Goal: Task Accomplishment & Management: Use online tool/utility

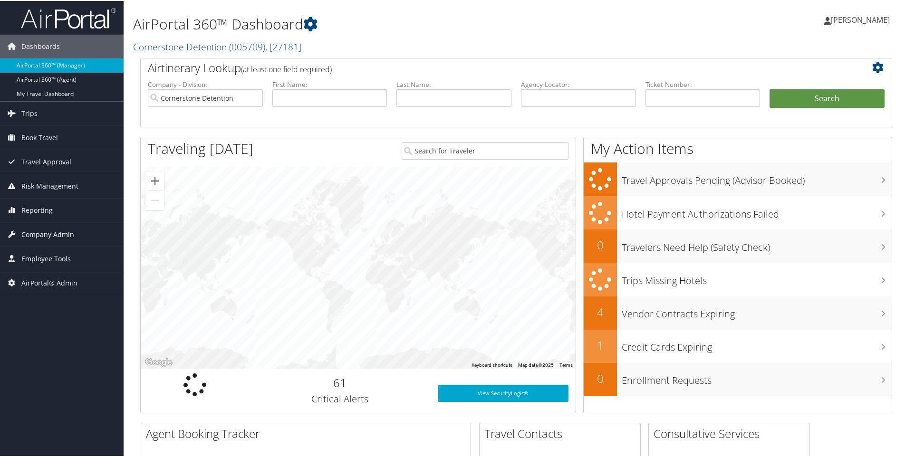
click at [57, 231] on span "Company Admin" at bounding box center [47, 234] width 53 height 24
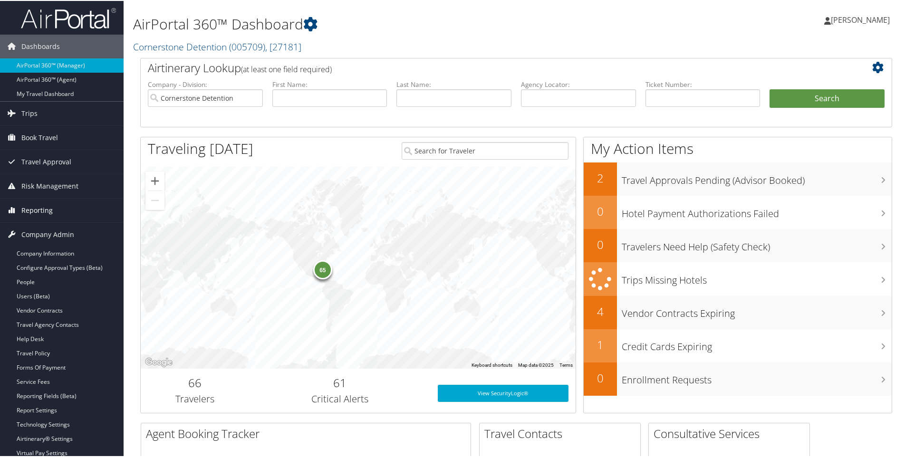
click at [56, 205] on link "Reporting" at bounding box center [62, 210] width 124 height 24
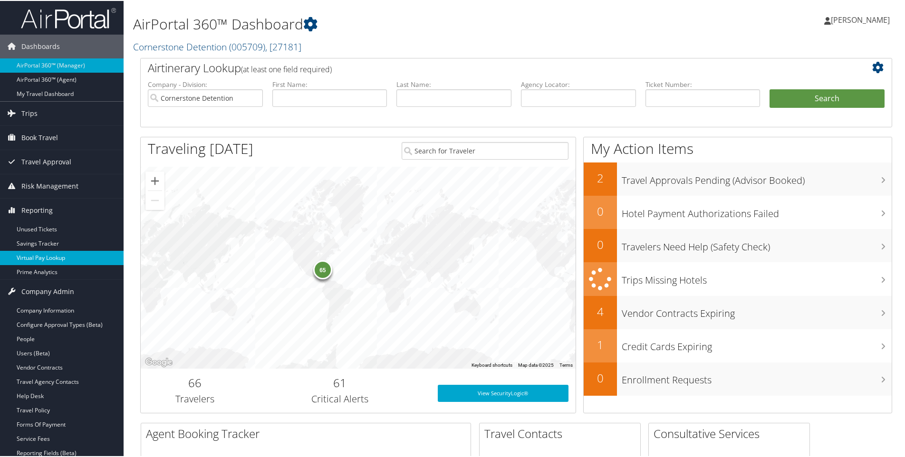
click at [57, 253] on link "Virtual Pay Lookup" at bounding box center [62, 257] width 124 height 14
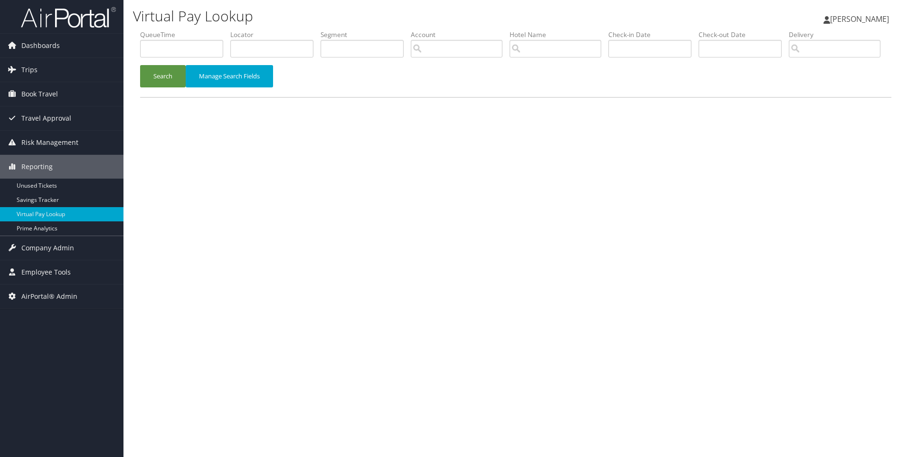
click at [254, 60] on li "Locator" at bounding box center [275, 47] width 90 height 35
click at [253, 51] on input "text" at bounding box center [271, 49] width 83 height 18
paste input "DCMK19"
type input "DCMK19"
click at [140, 65] on button "Search" at bounding box center [163, 76] width 46 height 22
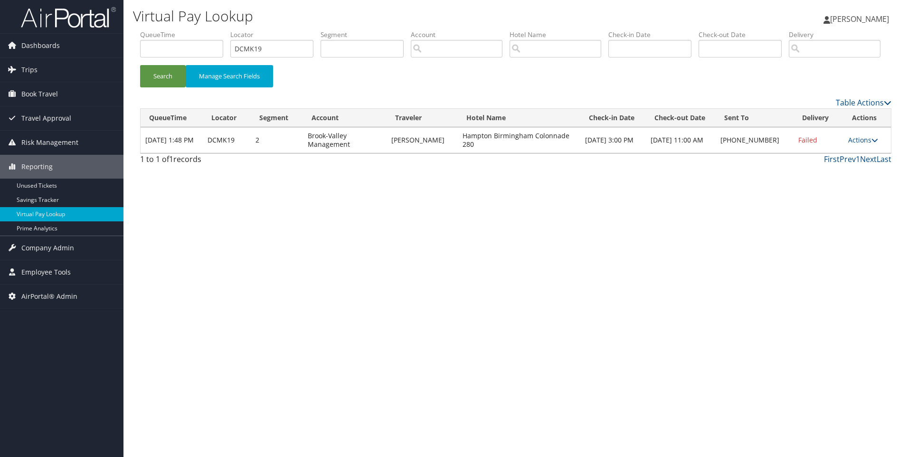
drag, startPoint x: 589, startPoint y: 178, endPoint x: 465, endPoint y: 177, distance: 124.5
click at [465, 153] on td "Hampton Birmingham Colonnade 280" at bounding box center [519, 140] width 123 height 26
copy td "Hampton Birmingham Colonnade 280"
click at [465, 153] on td "Hampton Birmingham Colonnade 280" at bounding box center [519, 140] width 123 height 26
click at [855, 144] on link "Actions" at bounding box center [864, 139] width 30 height 9
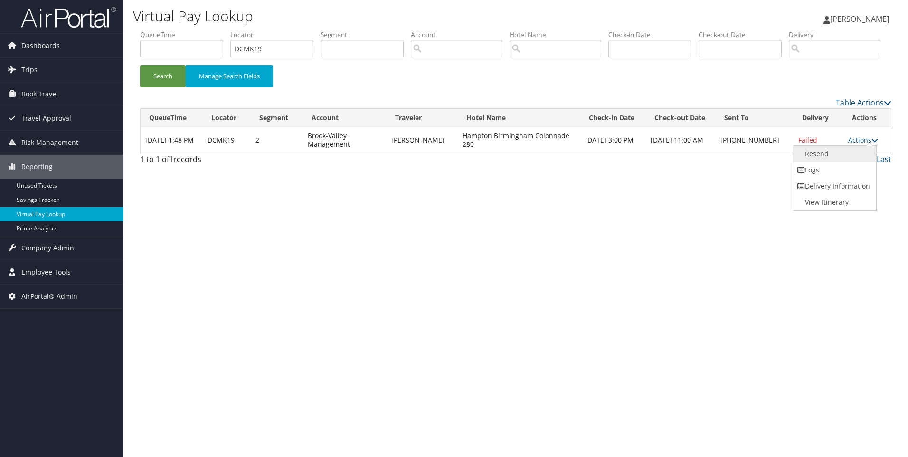
click at [836, 162] on link "Resend" at bounding box center [833, 154] width 81 height 16
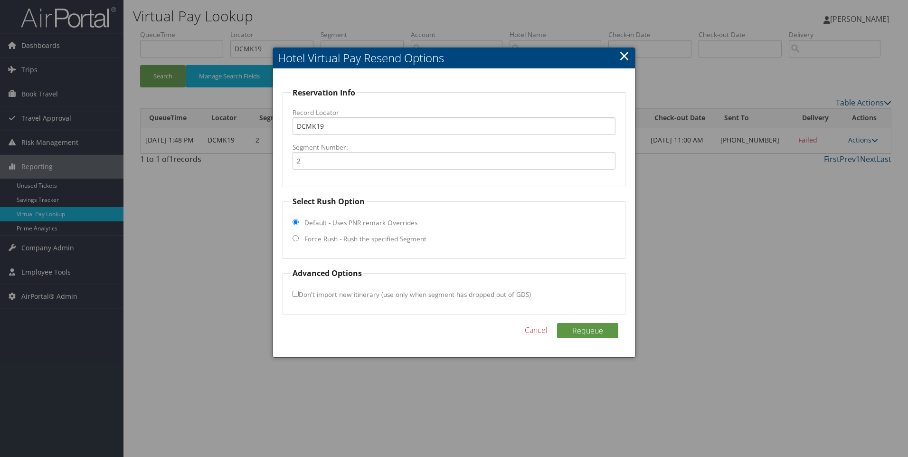
click at [402, 240] on label "Force Rush - Rush the specified Segment" at bounding box center [366, 239] width 122 height 10
click at [299, 240] on input "Force Rush - Rush the specified Segment" at bounding box center [296, 238] width 6 height 6
radio input "true"
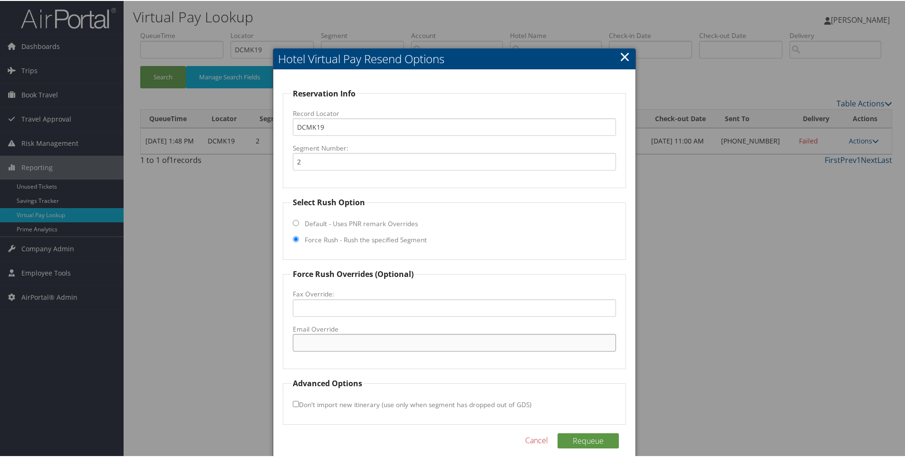
click at [335, 343] on input "Email Override" at bounding box center [455, 342] width 324 height 18
paste input "BHMCO_Hampton@hilton.com"
type input "BHMCO_Hampton@hilton.com"
click at [580, 436] on button "Requeue" at bounding box center [587, 439] width 61 height 15
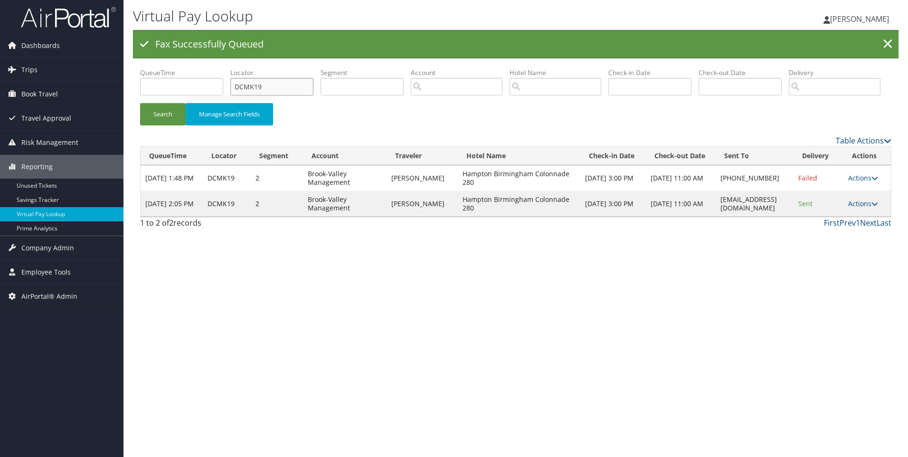
drag, startPoint x: 306, startPoint y: 87, endPoint x: 122, endPoint y: 82, distance: 184.4
click at [122, 82] on div "Dashboards AirPortal 360™ (Manager) AirPortal 360™ (Agent) My Travel Dashboard …" at bounding box center [454, 228] width 908 height 457
paste input "7ZYJK"
click at [140, 103] on button "Search" at bounding box center [163, 114] width 46 height 22
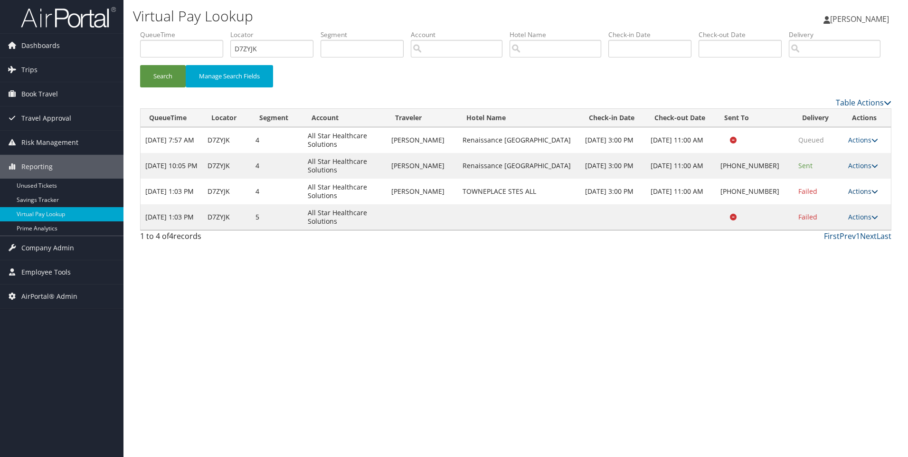
click at [849, 196] on link "Actions" at bounding box center [864, 191] width 30 height 9
click at [831, 262] on link "View Itinerary" at bounding box center [833, 254] width 81 height 16
drag, startPoint x: 293, startPoint y: 43, endPoint x: 216, endPoint y: 37, distance: 77.2
click at [216, 30] on ul "QueueTime Locator D7ZYJK Segment Account Traveler Hotel Name Check-in Date Chec…" at bounding box center [516, 30] width 752 height 0
paste input "CMMNN"
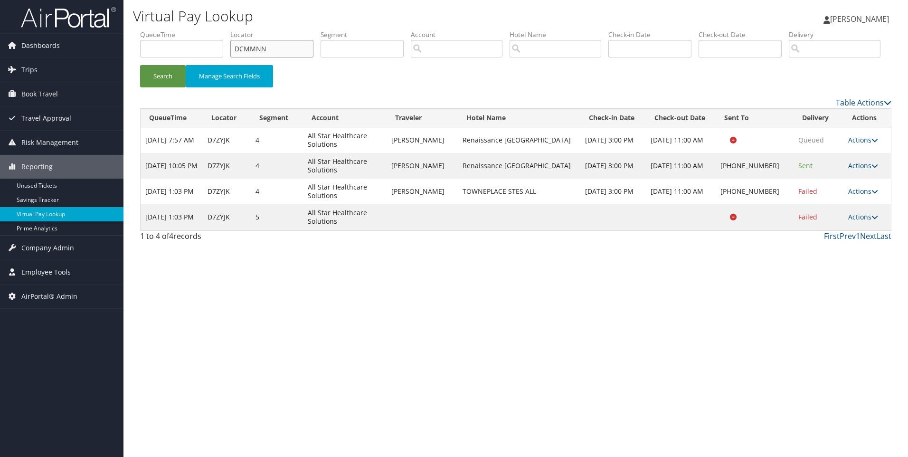
type input "DCMMNN"
click at [140, 65] on button "Search" at bounding box center [163, 76] width 46 height 22
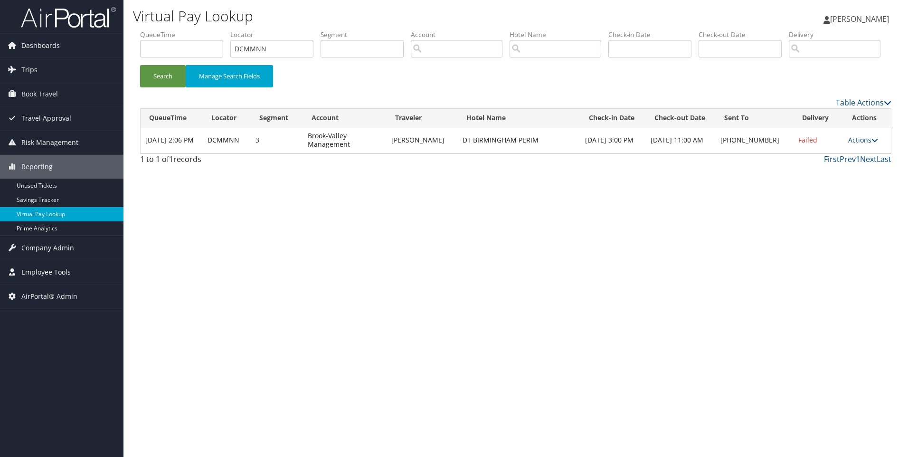
click at [859, 144] on link "Actions" at bounding box center [864, 139] width 30 height 9
click at [846, 210] on link "View Itinerary" at bounding box center [833, 202] width 81 height 16
click at [864, 144] on link "Actions" at bounding box center [864, 139] width 30 height 9
click at [843, 162] on link "Resend" at bounding box center [833, 154] width 81 height 16
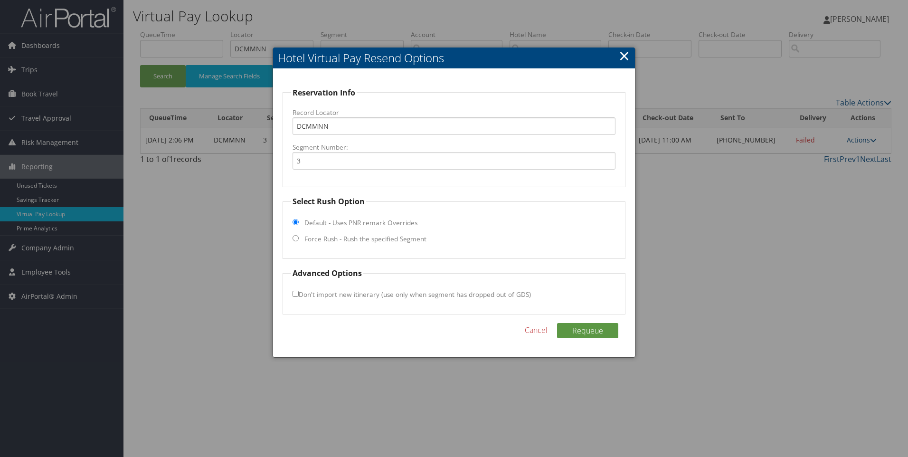
click at [356, 238] on label "Force Rush - Rush the specified Segment" at bounding box center [366, 239] width 122 height 10
click at [299, 238] on input "Force Rush - Rush the specified Segment" at bounding box center [296, 238] width 6 height 6
radio input "true"
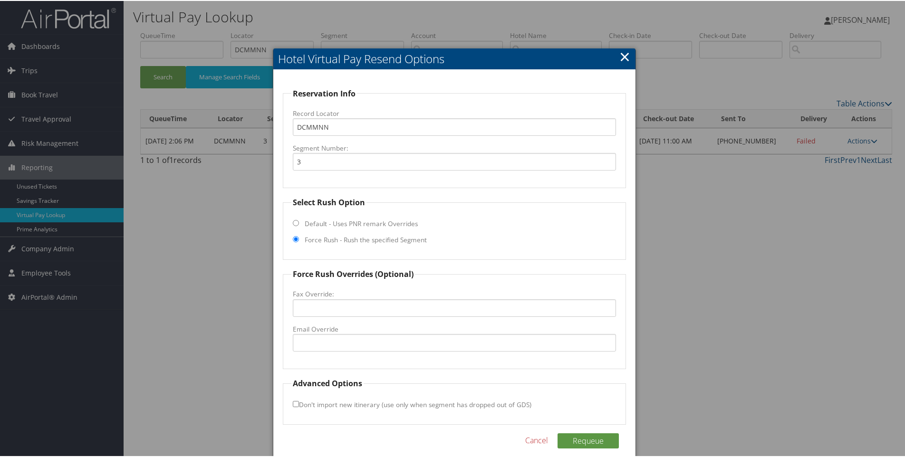
click at [315, 332] on label "Email Override" at bounding box center [455, 329] width 324 height 10
click at [315, 333] on input "Email Override" at bounding box center [455, 342] width 324 height 18
paste input "BHMPR_GM@hilton.com"
type input "BHMPR_GM@hilton.com"
click at [571, 437] on button "Requeue" at bounding box center [587, 439] width 61 height 15
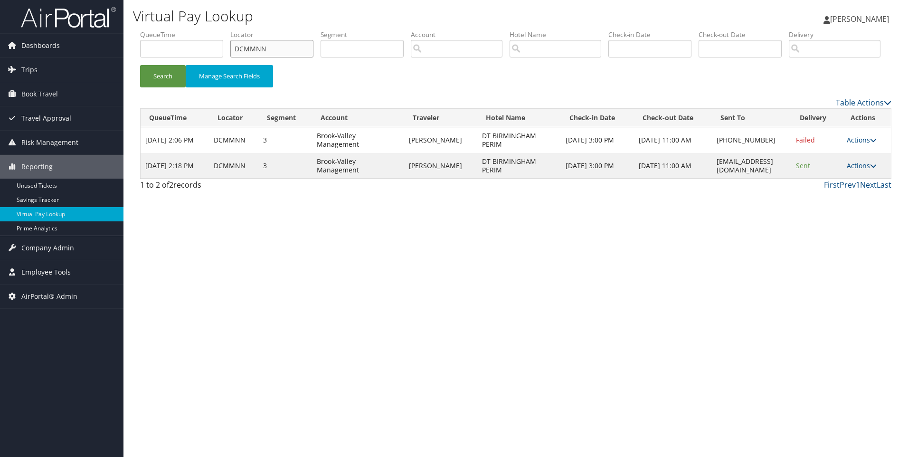
drag, startPoint x: 286, startPoint y: 51, endPoint x: 162, endPoint y: 29, distance: 124.9
click at [162, 29] on div "Virtual Pay Lookup Sophia Cain Sophia Cain My Settings Travel Agency Contacts L…" at bounding box center [516, 228] width 785 height 457
paste input "7ZYJK"
click at [140, 65] on button "Search" at bounding box center [163, 76] width 46 height 22
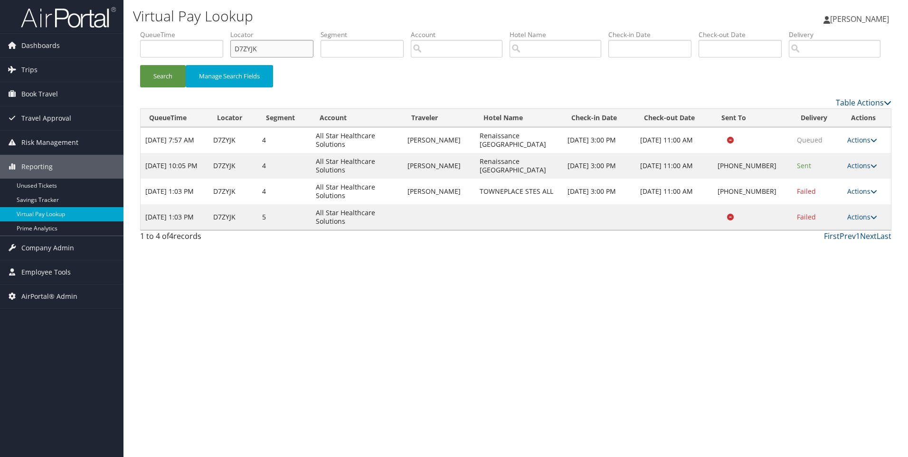
drag, startPoint x: 274, startPoint y: 50, endPoint x: 187, endPoint y: 47, distance: 87.0
click at [187, 30] on ul "QueueTime Locator D7ZYJK Segment Account Traveler Hotel Name Check-in Date Chec…" at bounding box center [516, 30] width 752 height 0
paste input "CMSP2"
type input "DCMSP2"
click at [140, 65] on button "Search" at bounding box center [163, 76] width 46 height 22
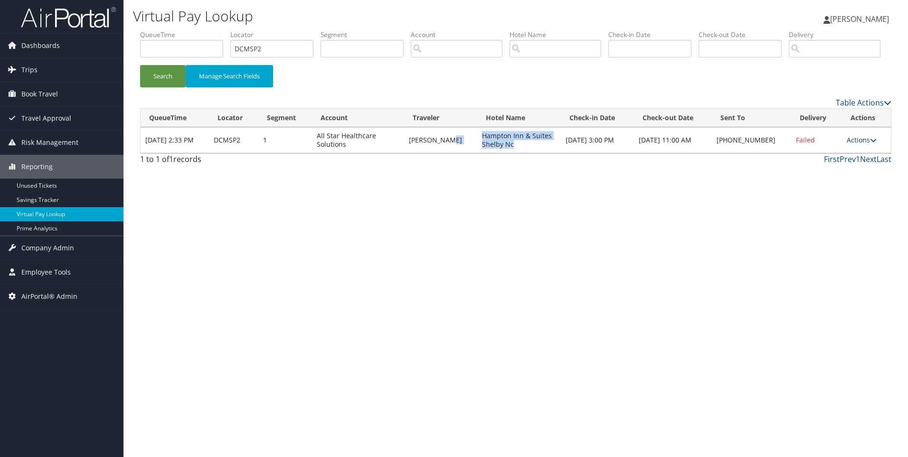
drag, startPoint x: 545, startPoint y: 180, endPoint x: 469, endPoint y: 169, distance: 77.3
click at [469, 153] on tr "Sep 9, 2025 2:33 PM DCMSP2 1 All Star Healthcare Solutions TRACI BURKE Hampton …" at bounding box center [516, 140] width 751 height 26
copy tr "Hampton Inn & Suites Shelby Nc"
click at [852, 144] on link "Actions" at bounding box center [862, 139] width 30 height 9
click at [833, 162] on link "Resend" at bounding box center [832, 154] width 81 height 16
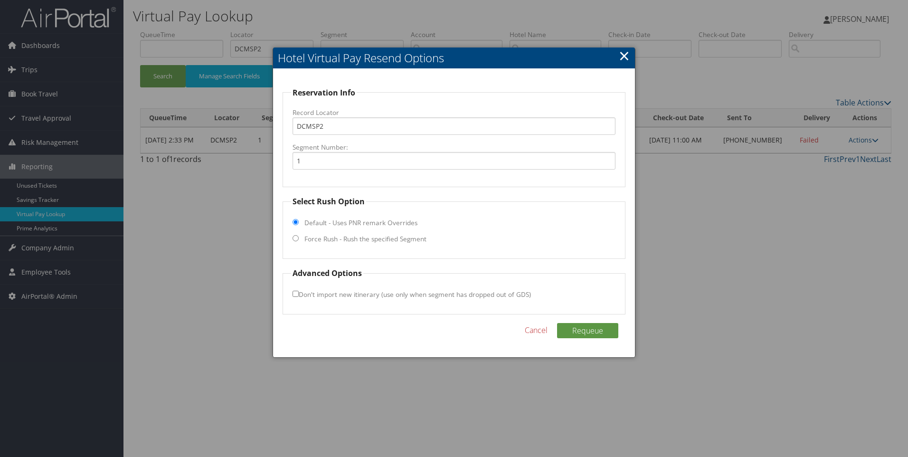
click at [385, 242] on label "Force Rush - Rush the specified Segment" at bounding box center [366, 239] width 122 height 10
click at [299, 241] on input "Force Rush - Rush the specified Segment" at bounding box center [296, 238] width 6 height 6
radio input "true"
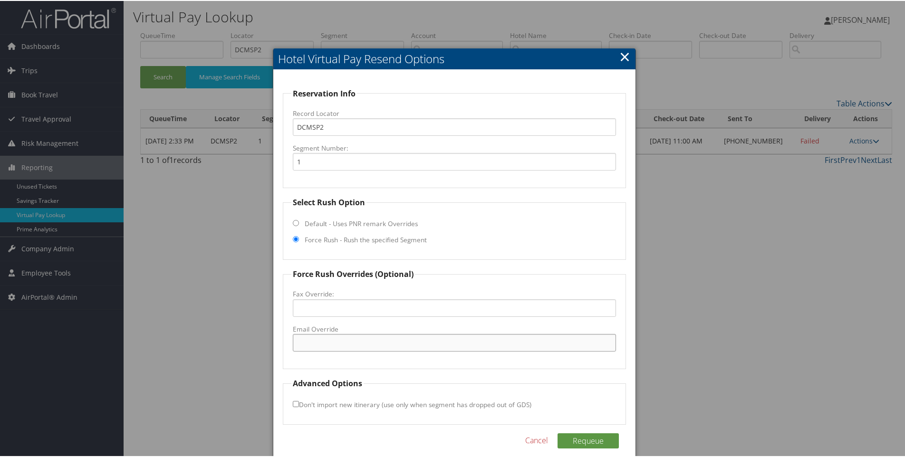
click at [335, 342] on input "Email Override" at bounding box center [455, 342] width 324 height 18
paste input "CLTSH_hampton_suites@hilton.com"
type input "CLTSH_hampton_suites@hilton.com"
click at [587, 443] on button "Requeue" at bounding box center [587, 439] width 61 height 15
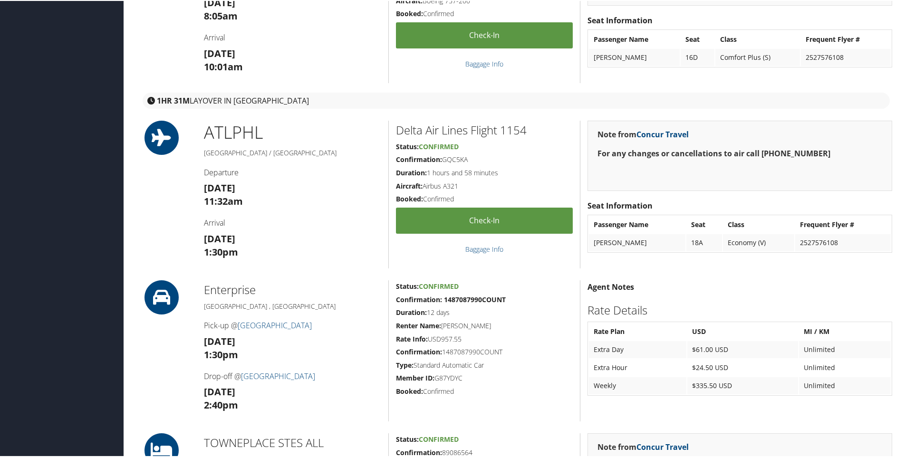
scroll to position [588, 0]
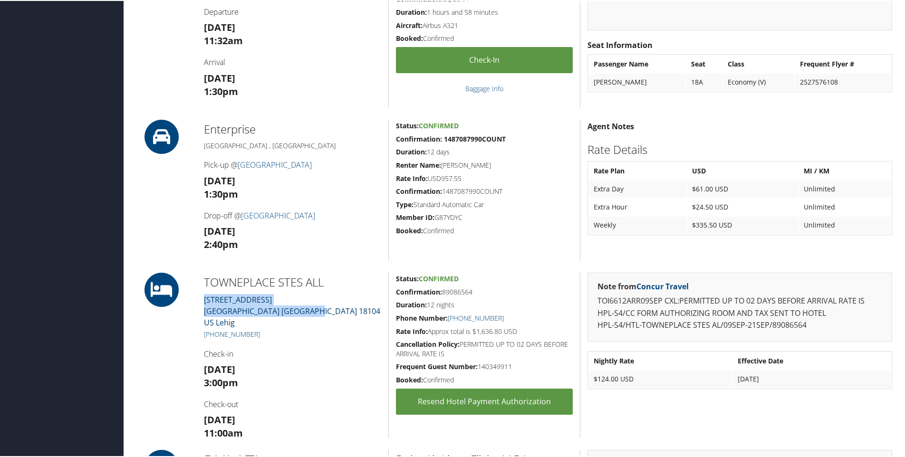
drag, startPoint x: 318, startPoint y: 308, endPoint x: 204, endPoint y: 302, distance: 114.7
click at [204, 302] on div "TOWNEPLACE STES ALL 5828 Memorial Rd Allentown PA 18104 US Lehig +1 (484) 246-5…" at bounding box center [292, 354] width 191 height 165
copy link "5828 Memorial Rd Allentown PA 18104 US Lehig"
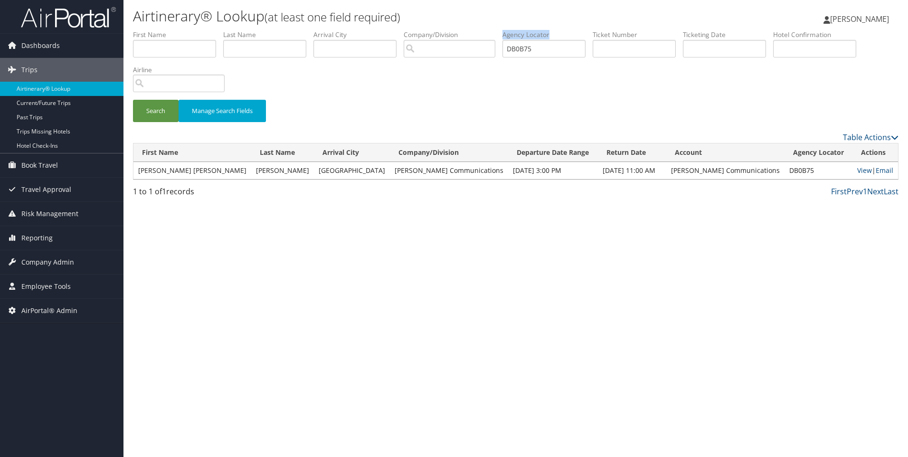
drag, startPoint x: 552, startPoint y: 58, endPoint x: 506, endPoint y: 46, distance: 47.6
click at [506, 30] on ul "First Name Last Name Departure City Arrival City Company/Division Airport/City …" at bounding box center [516, 30] width 766 height 0
drag, startPoint x: 506, startPoint y: 46, endPoint x: 580, endPoint y: 56, distance: 74.3
click at [580, 56] on input "DB0B75" at bounding box center [544, 49] width 83 height 18
drag, startPoint x: 580, startPoint y: 56, endPoint x: 542, endPoint y: 52, distance: 38.2
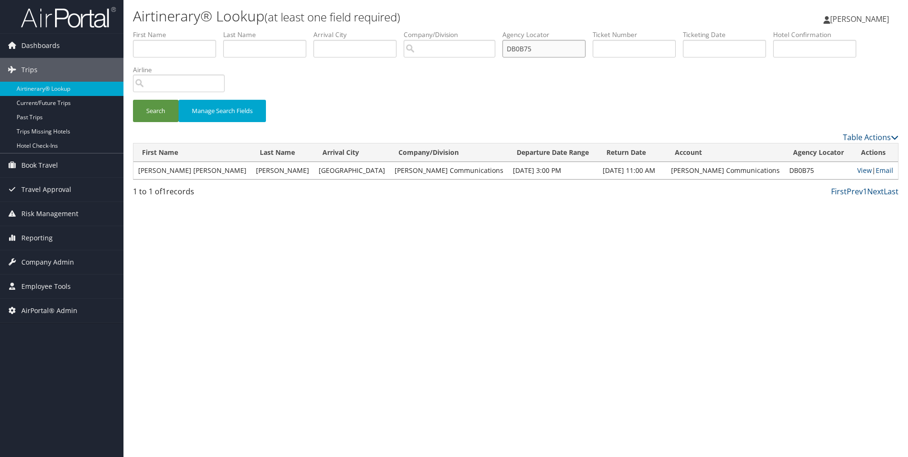
click at [542, 52] on input "DB0B75" at bounding box center [544, 49] width 83 height 18
drag, startPoint x: 542, startPoint y: 52, endPoint x: 454, endPoint y: 44, distance: 88.3
click at [454, 30] on ul "First Name Last Name Departure City Arrival City Company/Division Airport/City …" at bounding box center [516, 30] width 766 height 0
paste input "6Z0VC"
type input "D6Z0VC"
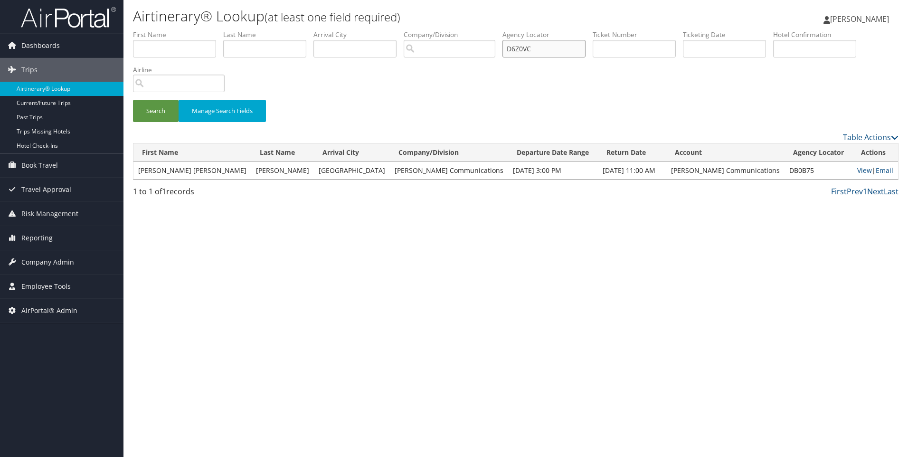
click at [133, 100] on button "Search" at bounding box center [156, 111] width 46 height 22
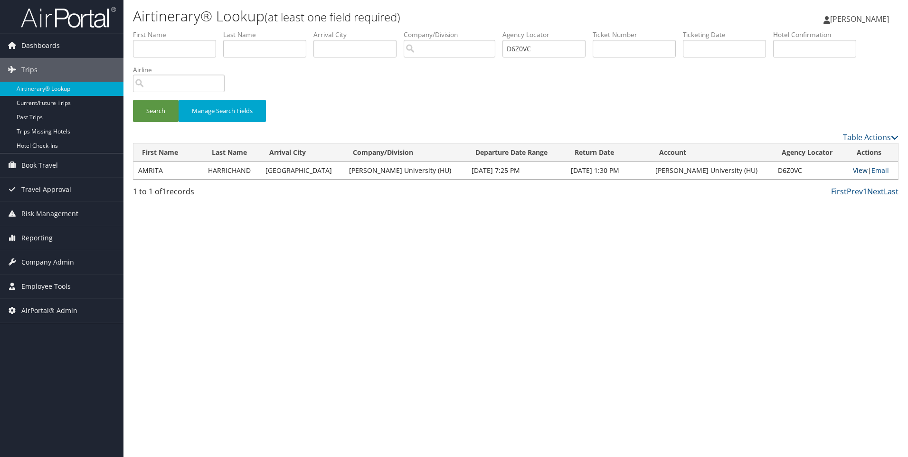
click at [853, 168] on link "View" at bounding box center [860, 170] width 15 height 9
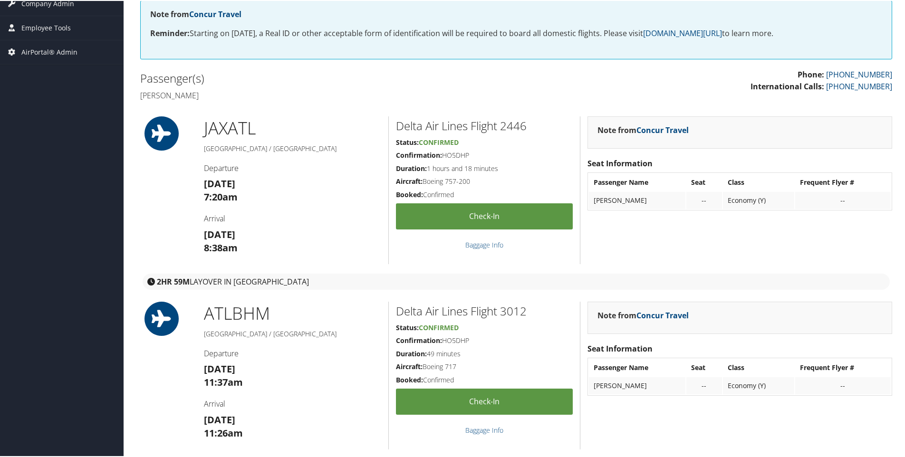
scroll to position [591, 0]
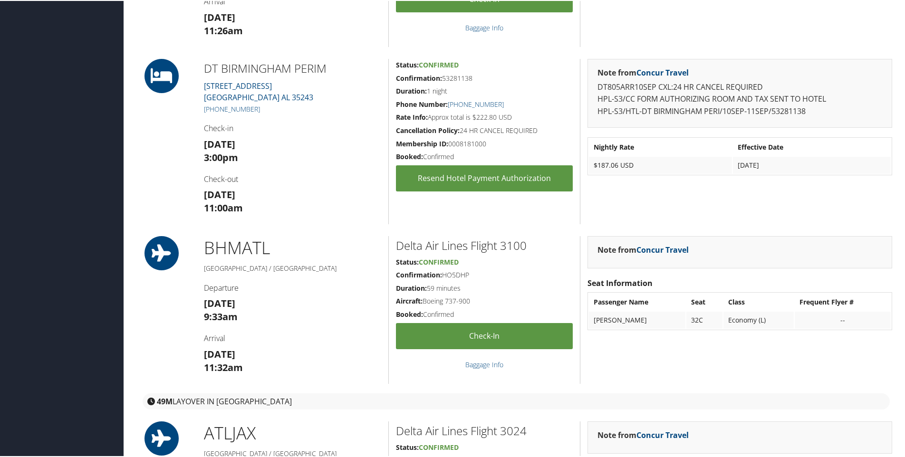
drag, startPoint x: 290, startPoint y: 90, endPoint x: 199, endPoint y: 86, distance: 91.8
click at [199, 86] on div "DT BIRMINGHAM PERIM [STREET_ADDRESS] [PHONE_NUMBER] Check-in [DATE] 3:00pm Chec…" at bounding box center [292, 140] width 191 height 165
drag, startPoint x: 199, startPoint y: 86, endPoint x: 367, endPoint y: 79, distance: 168.3
click at [367, 79] on div "DT BIRMINGHAM PERIM [STREET_ADDRESS] [PHONE_NUMBER] Check-in [DATE] 3:00pm Chec…" at bounding box center [292, 140] width 191 height 165
drag, startPoint x: 299, startPoint y: 95, endPoint x: 200, endPoint y: 87, distance: 100.1
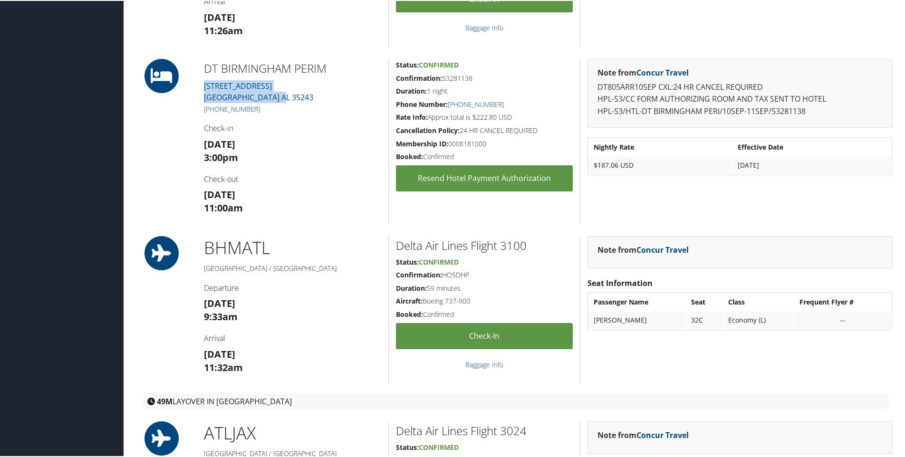
click at [200, 87] on div "DT BIRMINGHAM PERIM [STREET_ADDRESS] [PHONE_NUMBER] Check-in [DATE] 3:00pm Chec…" at bounding box center [292, 140] width 191 height 165
copy link "[STREET_ADDRESS]"
